Goal: Navigation & Orientation: Find specific page/section

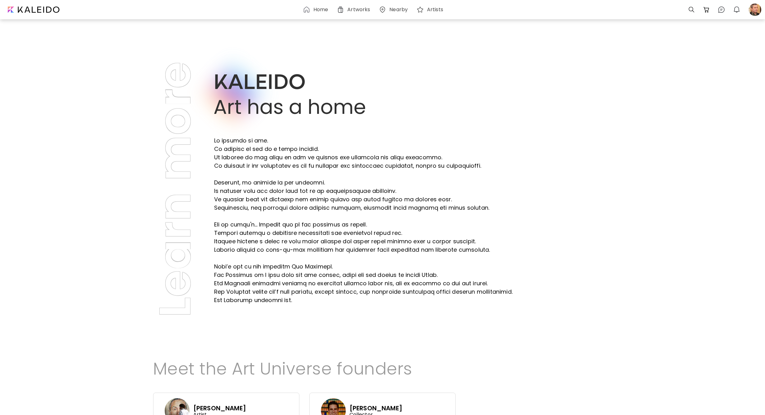
click at [220, 60] on body "Home Artworks Nearby Artists 0 0 0 Learn more Meet the Art Universe founders [P…" at bounding box center [382, 207] width 765 height 415
click at [240, 143] on p at bounding box center [363, 220] width 298 height 168
click at [241, 164] on p at bounding box center [363, 220] width 298 height 168
click at [753, 7] on div at bounding box center [755, 10] width 14 height 14
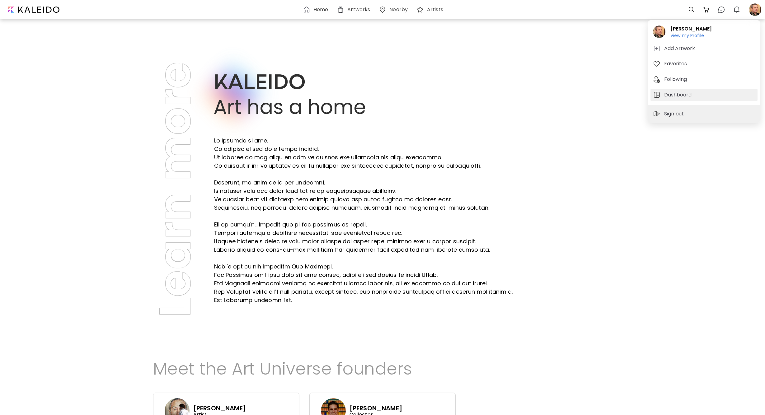
click at [707, 95] on span "Dashboard" at bounding box center [704, 94] width 102 height 7
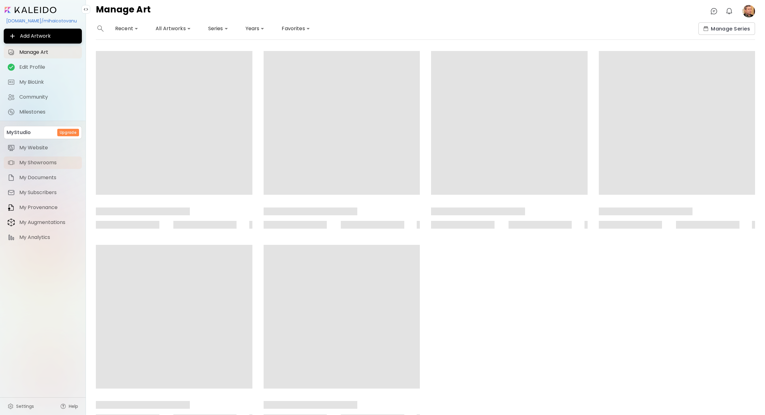
click at [59, 162] on span "My Showrooms" at bounding box center [48, 163] width 59 height 6
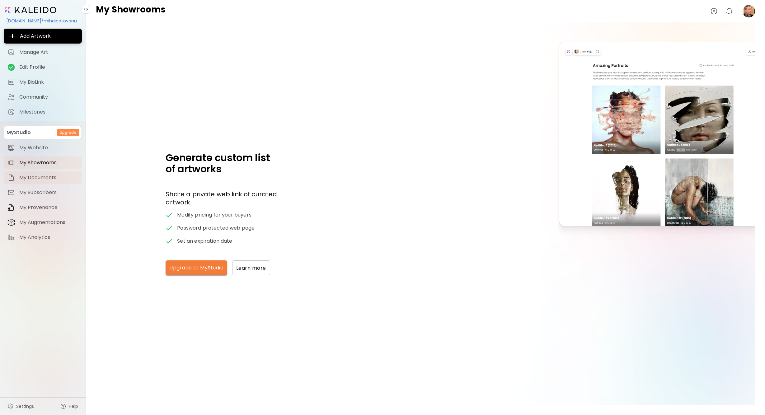
click at [39, 178] on span "My Documents" at bounding box center [48, 178] width 59 height 6
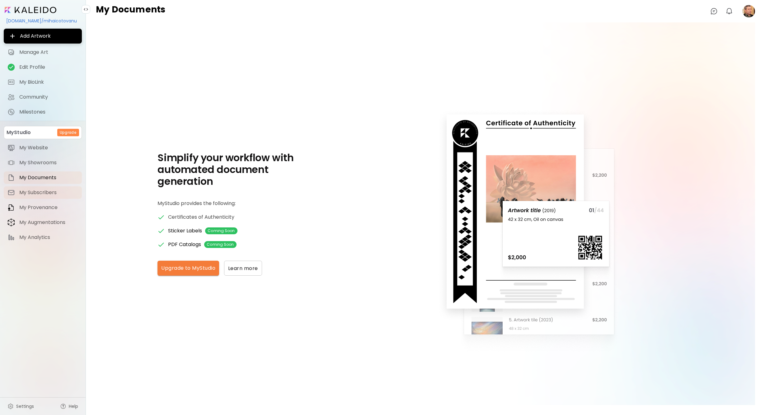
click at [45, 189] on span "My Subscribers" at bounding box center [48, 192] width 59 height 6
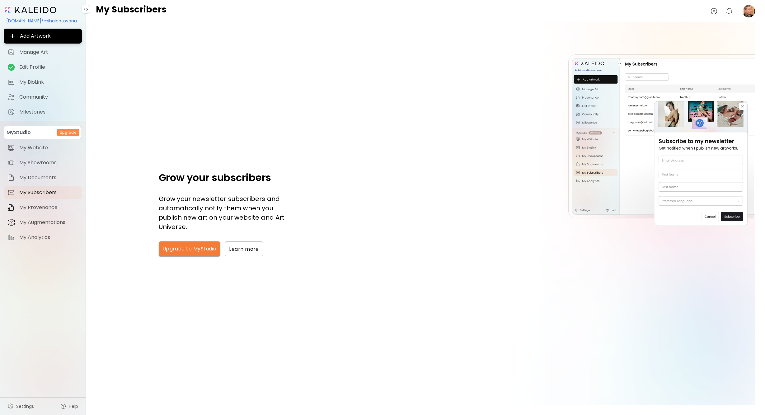
click at [44, 14] on div "[DOMAIN_NAME]/mihaicotovanu Add Artwork Manage Art Edit Profile My BioLink Comm…" at bounding box center [43, 125] width 78 height 241
click at [43, 5] on div at bounding box center [43, 9] width 78 height 8
click at [41, 10] on input "image" at bounding box center [31, 10] width 52 height 6
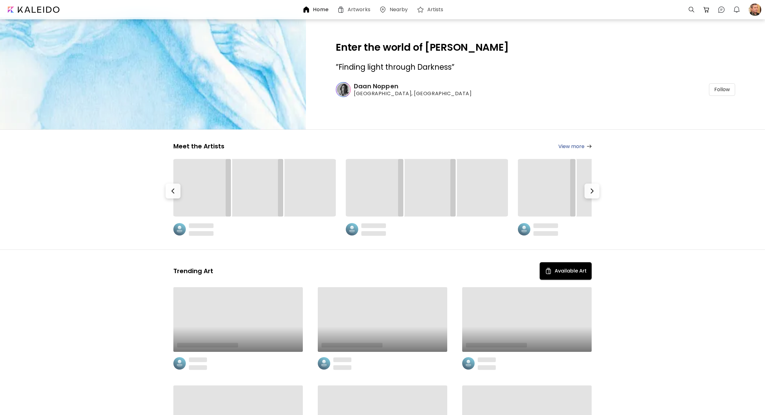
click at [41, 10] on div at bounding box center [33, 9] width 60 height 12
